Goal: Task Accomplishment & Management: Manage account settings

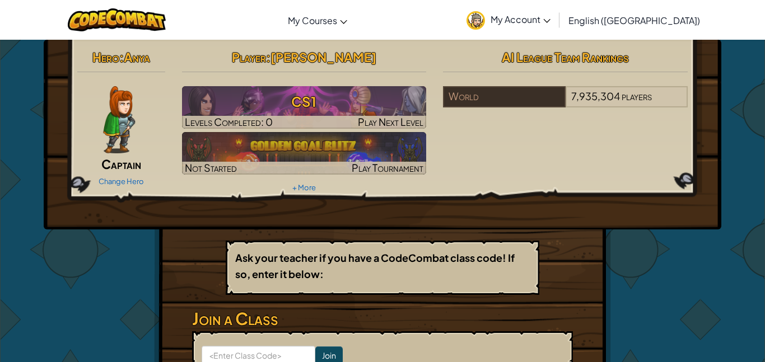
click at [129, 175] on div "Change Hero" at bounding box center [121, 181] width 88 height 18
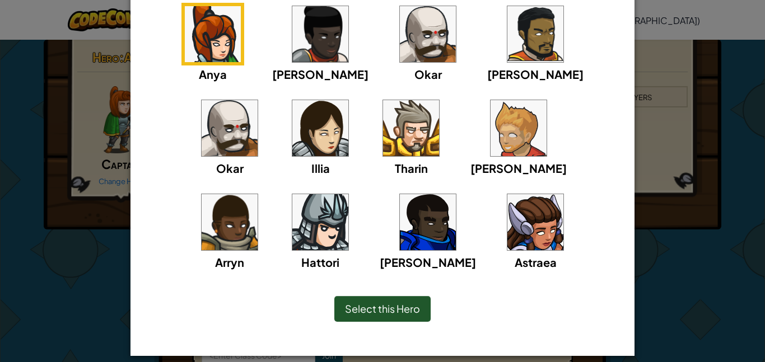
scroll to position [120, 0]
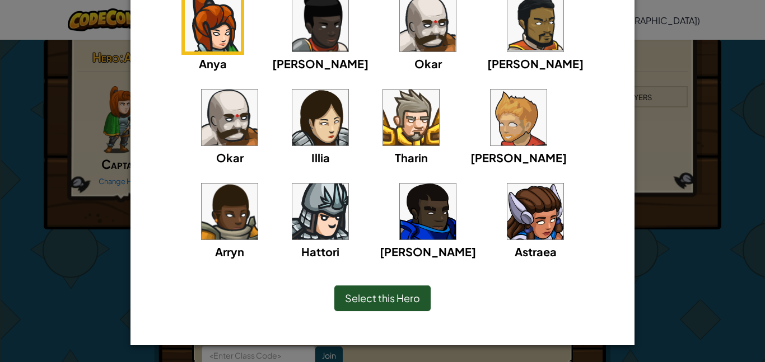
click at [400, 33] on img at bounding box center [428, 24] width 56 height 56
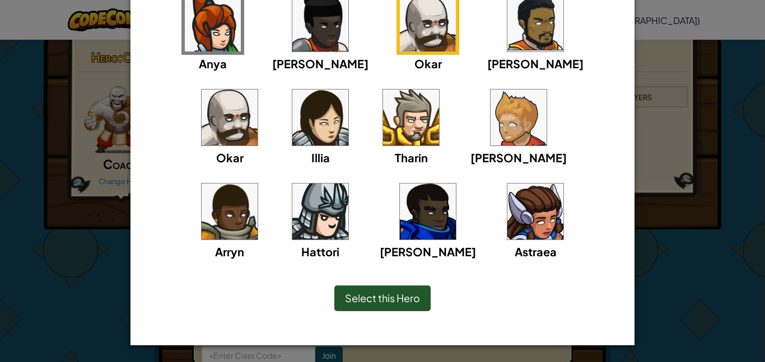
click at [363, 293] on span "Select this Hero" at bounding box center [382, 298] width 75 height 13
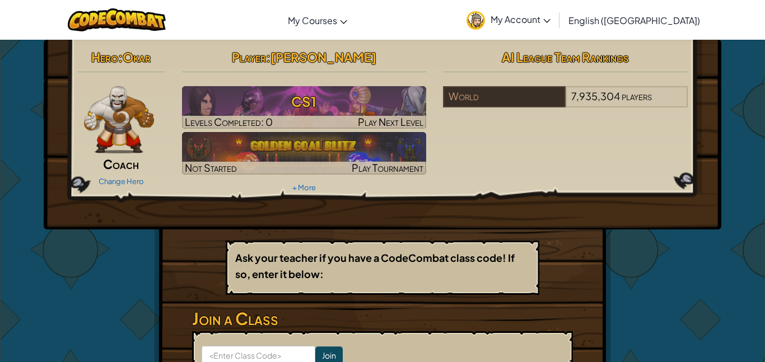
click at [122, 134] on img at bounding box center [119, 119] width 70 height 67
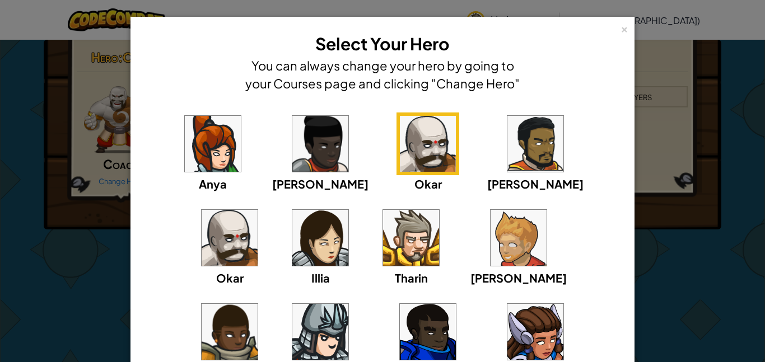
click at [383, 225] on img at bounding box center [411, 238] width 56 height 56
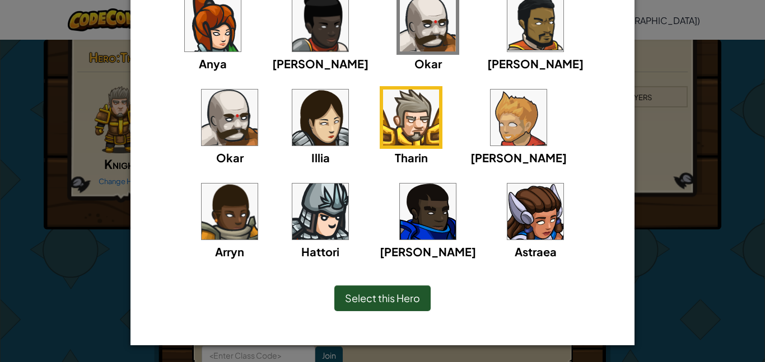
click at [358, 282] on div "Select this Hero" at bounding box center [382, 298] width 458 height 48
click at [185, 24] on img at bounding box center [213, 24] width 56 height 56
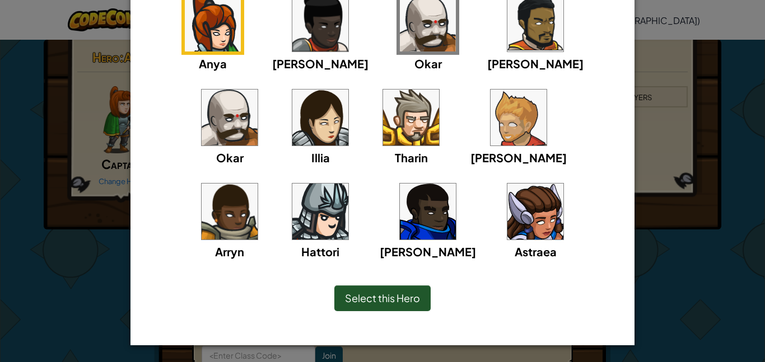
click at [185, 27] on img at bounding box center [213, 24] width 56 height 56
click at [383, 106] on img at bounding box center [411, 118] width 56 height 56
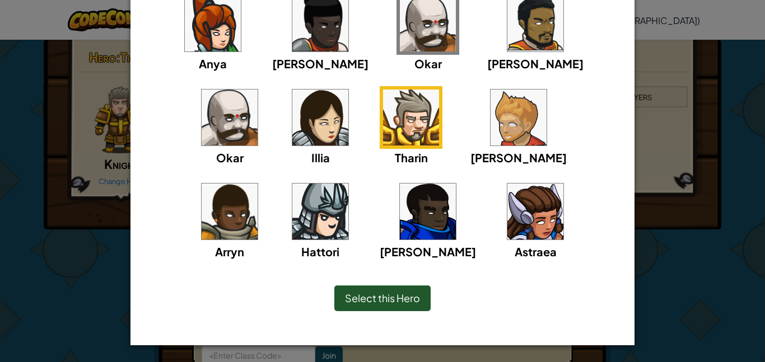
click at [292, 116] on img at bounding box center [320, 118] width 56 height 56
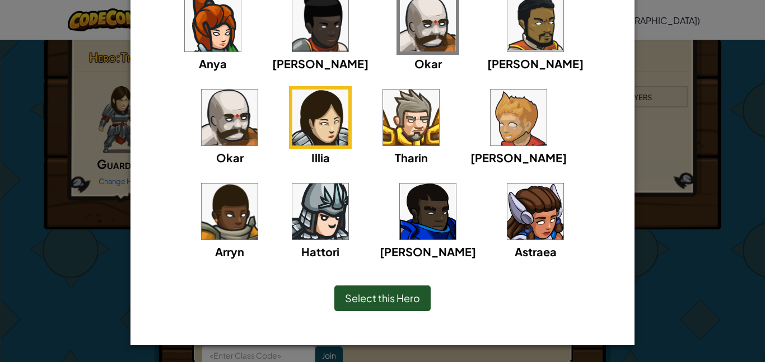
click at [292, 50] on img at bounding box center [320, 24] width 56 height 56
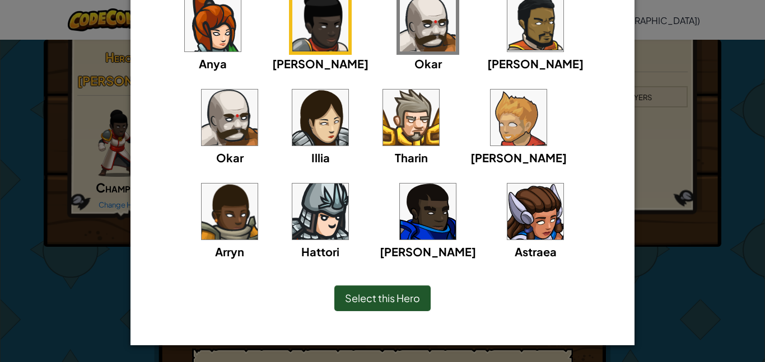
click at [400, 40] on img at bounding box center [428, 24] width 56 height 56
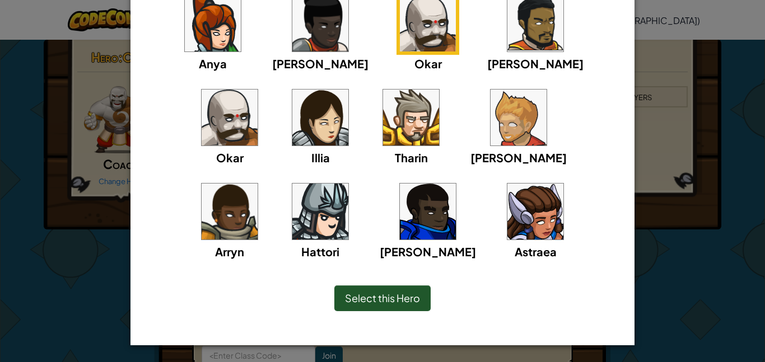
click at [383, 129] on img at bounding box center [411, 118] width 56 height 56
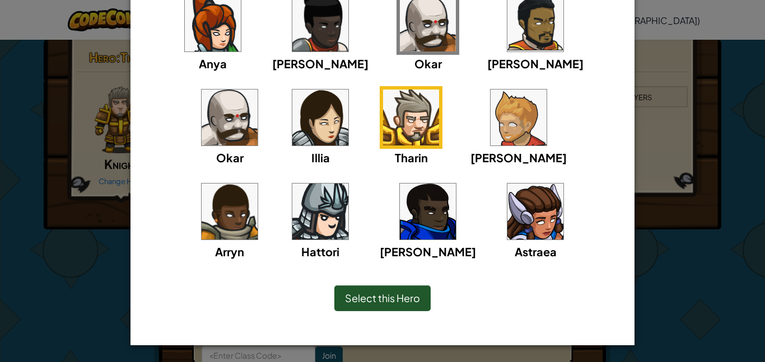
click at [394, 299] on span "Select this Hero" at bounding box center [382, 298] width 75 height 13
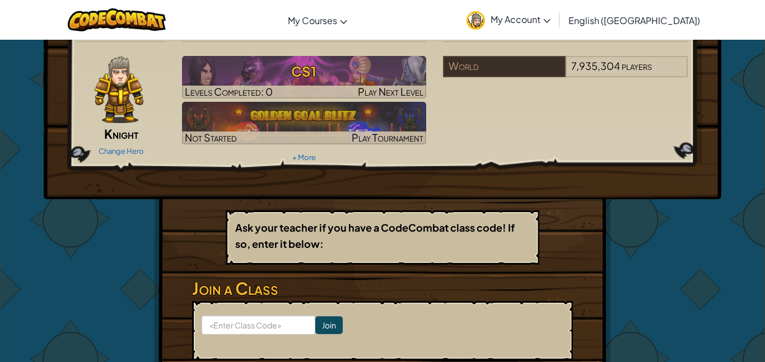
scroll to position [0, 0]
